Goal: Ask a question

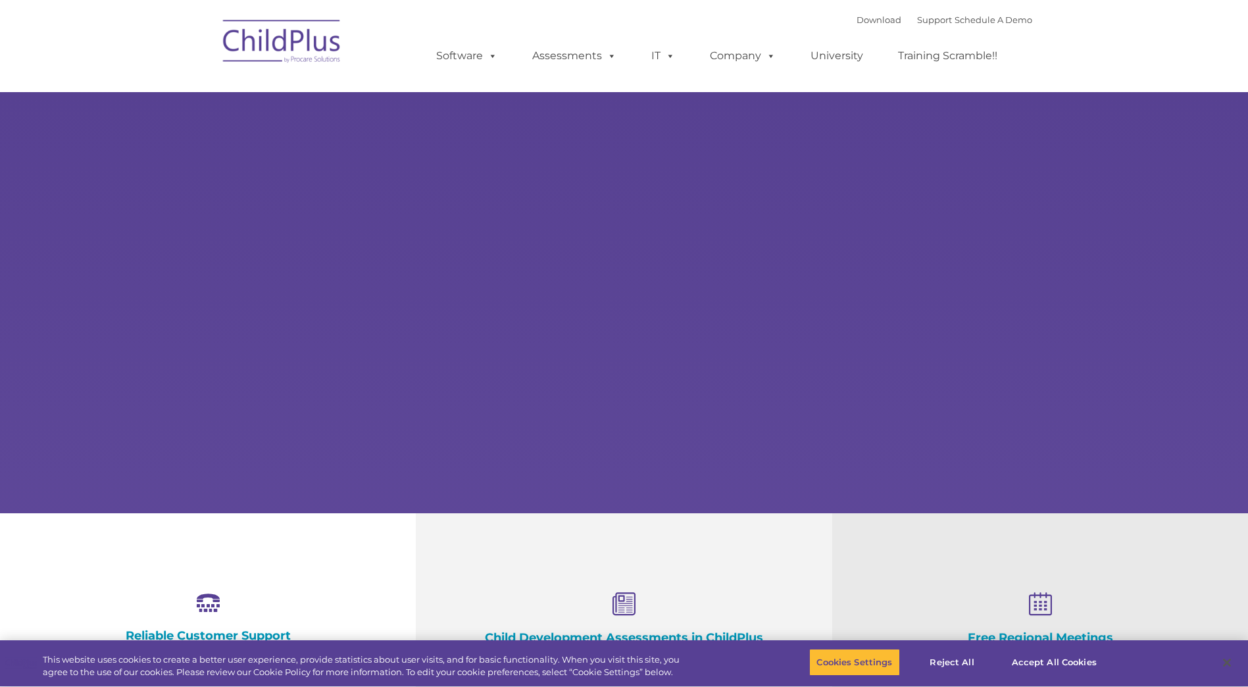
select select "MEDIUM"
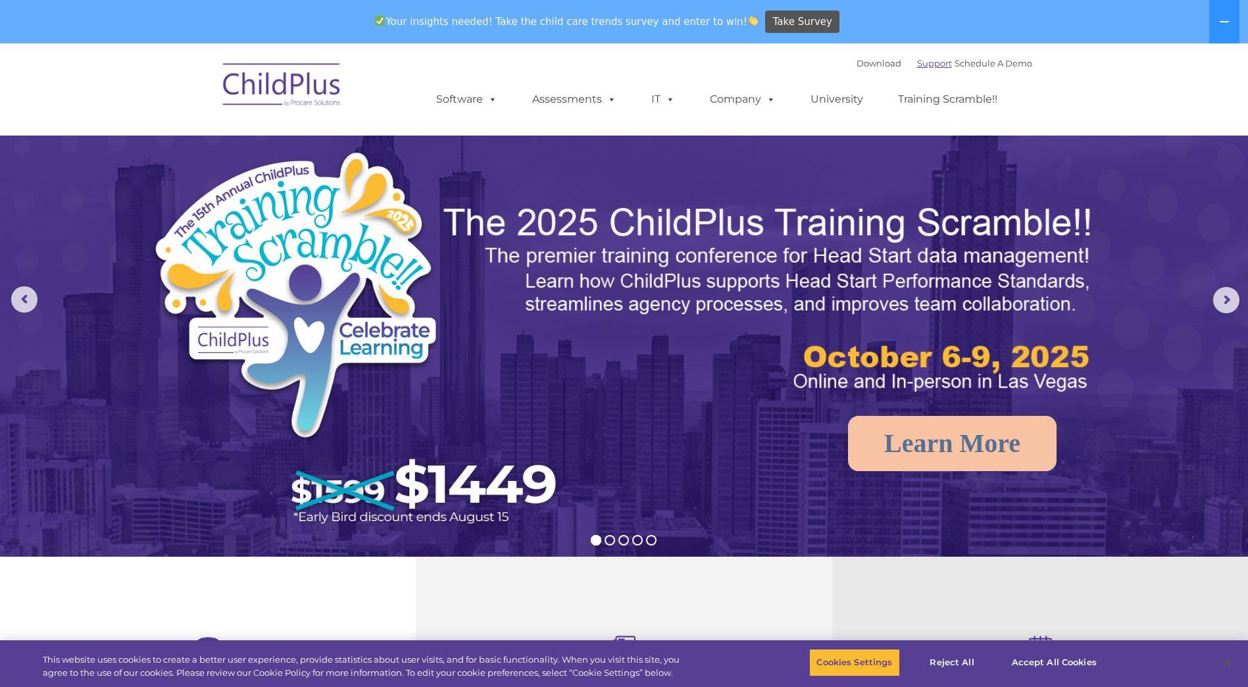
click at [923, 61] on link "Support" at bounding box center [934, 63] width 35 height 11
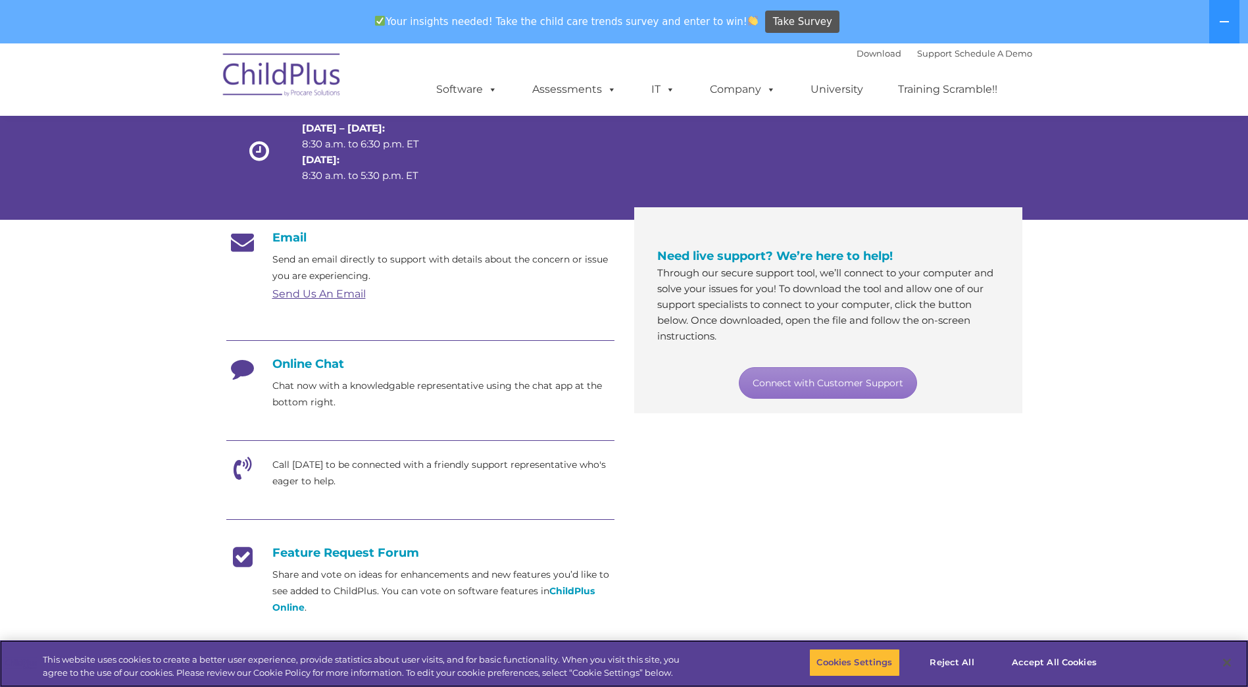
scroll to position [132, 0]
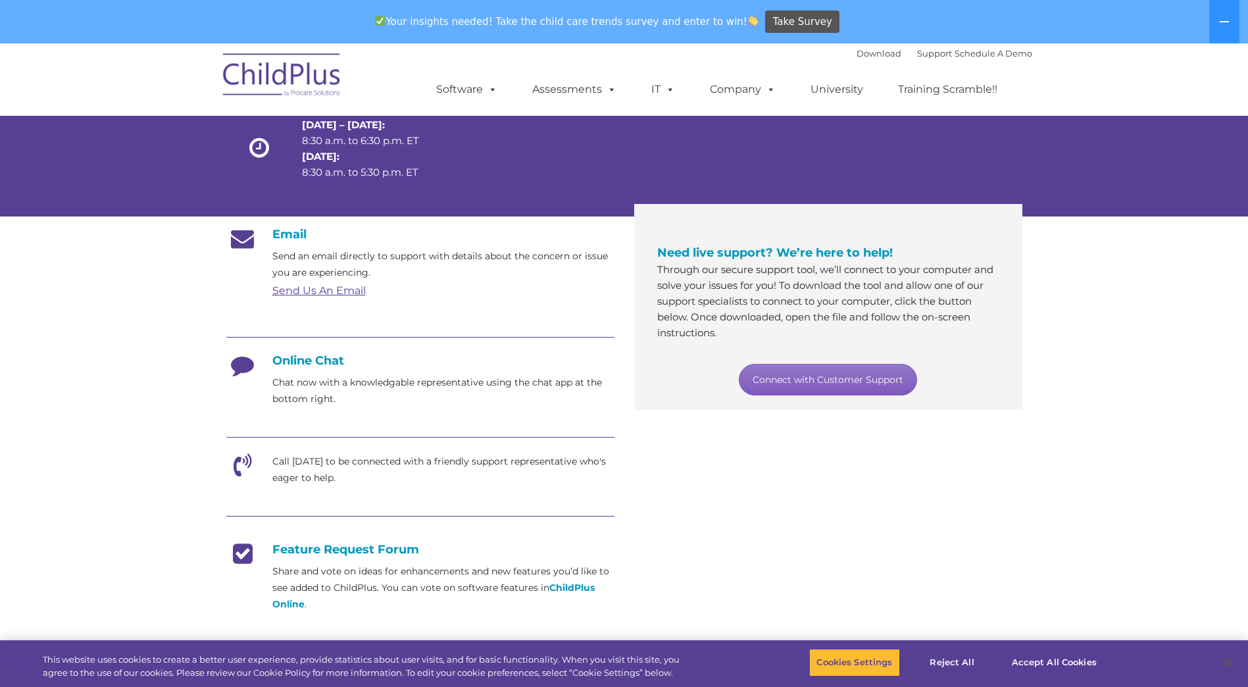
click at [835, 372] on link "Connect with Customer Support" at bounding box center [828, 380] width 178 height 32
click at [347, 389] on p "Chat now with a knowledgable representative using the chat app at the bottom ri…" at bounding box center [443, 390] width 342 height 33
click at [302, 366] on h4 "Online Chat" at bounding box center [420, 360] width 388 height 14
click at [308, 368] on div "Online Chat Chat now with a knowledgable representative using the chat app at t…" at bounding box center [420, 380] width 388 height 54
click at [299, 355] on h4 "Online Chat" at bounding box center [420, 360] width 388 height 14
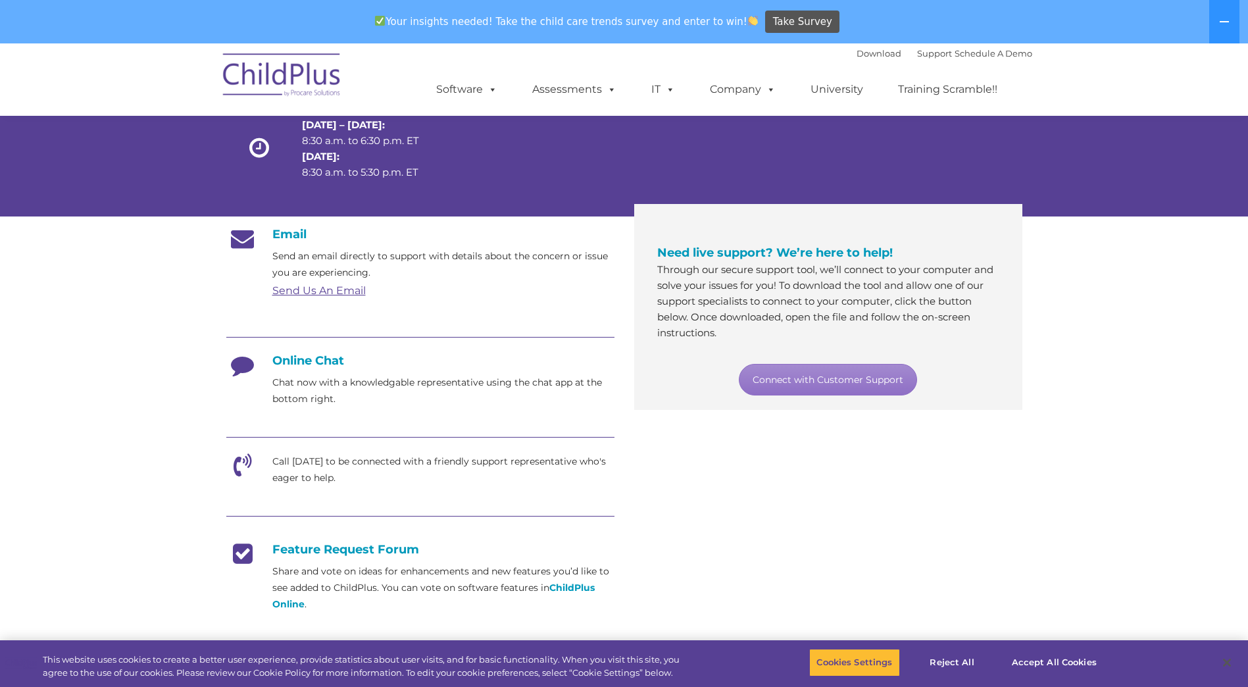
click at [301, 360] on h4 "Online Chat" at bounding box center [420, 360] width 388 height 14
drag, startPoint x: 301, startPoint y: 360, endPoint x: 409, endPoint y: 377, distance: 109.2
click at [409, 377] on p "Chat now with a knowledgable representative using the chat app at the bottom ri…" at bounding box center [443, 390] width 342 height 33
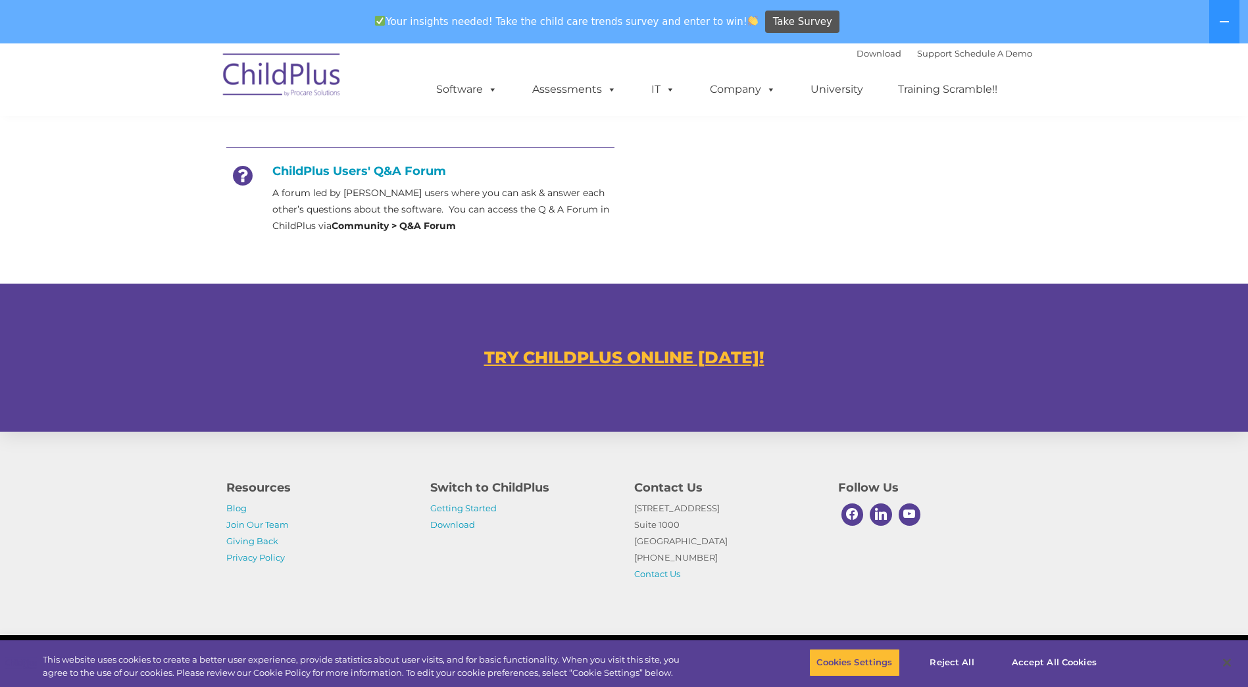
scroll to position [652, 0]
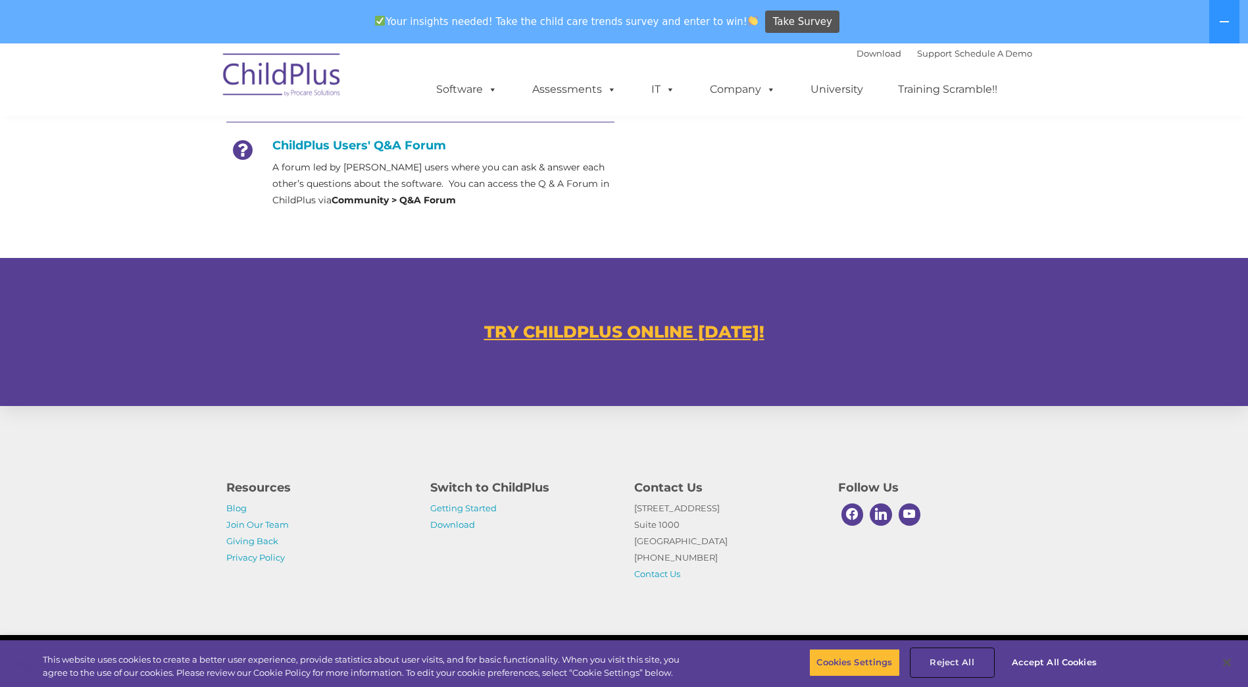
click at [960, 662] on button "Reject All" at bounding box center [952, 662] width 82 height 28
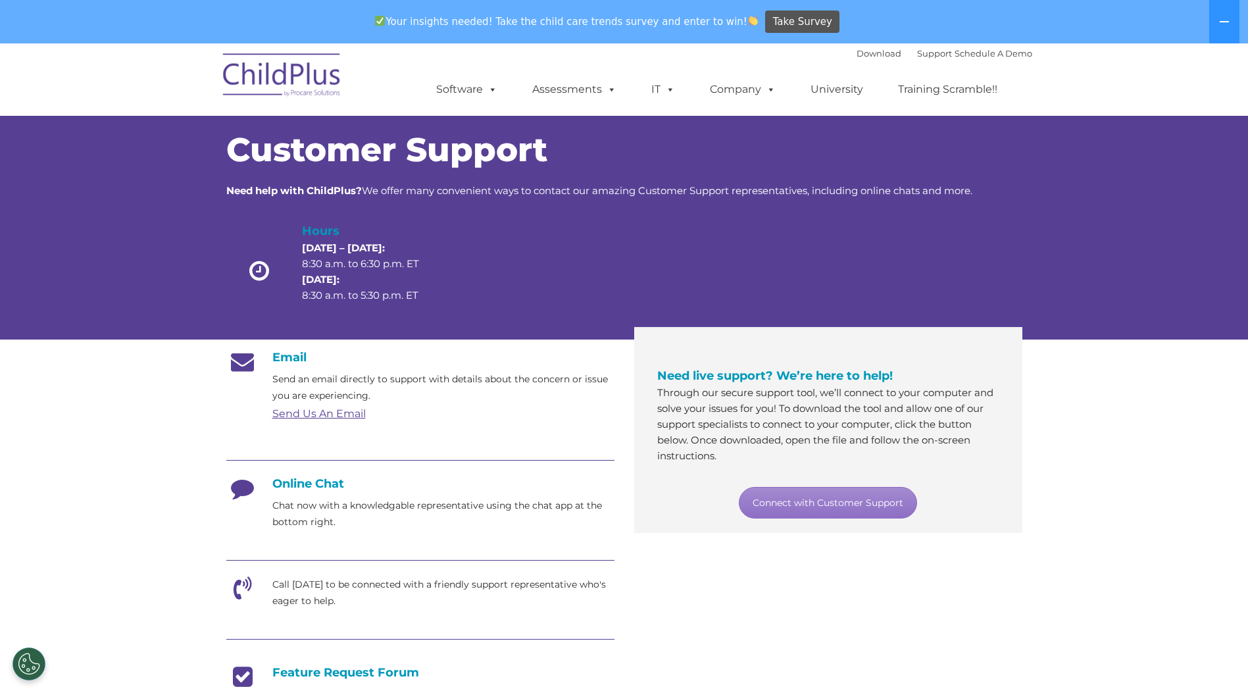
scroll to position [0, 0]
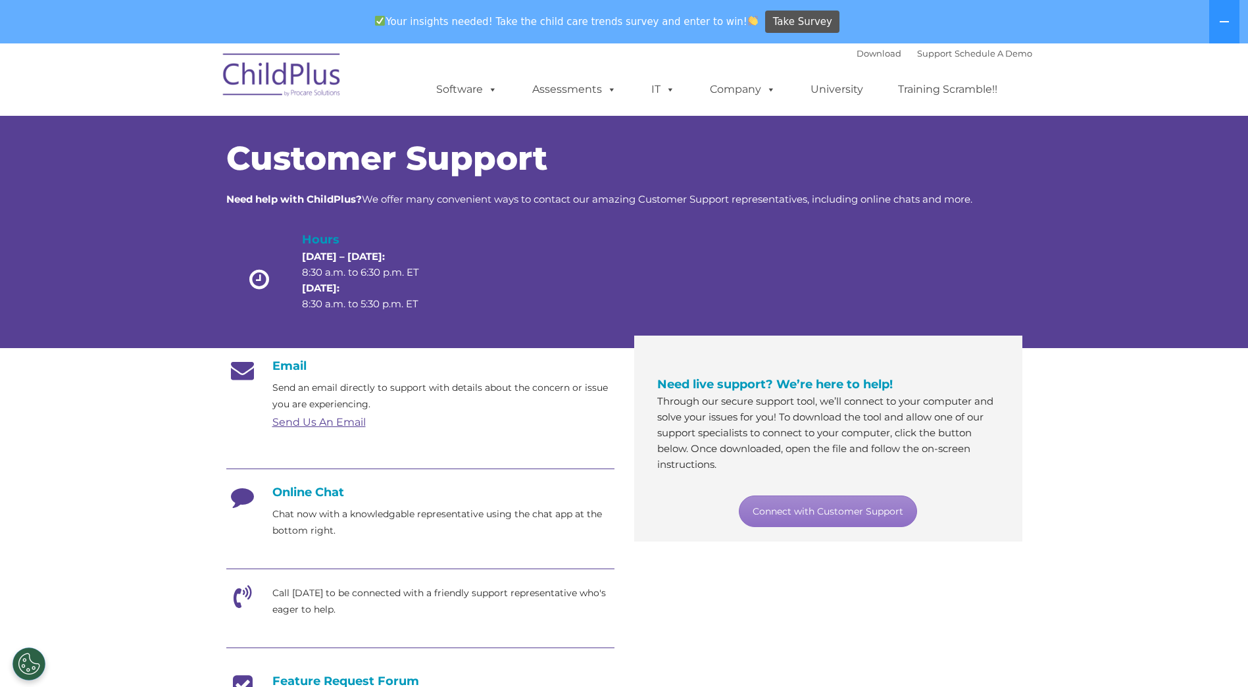
click at [327, 422] on link "Send Us An Email" at bounding box center [318, 422] width 93 height 12
